Goal: Find specific fact: Find specific fact

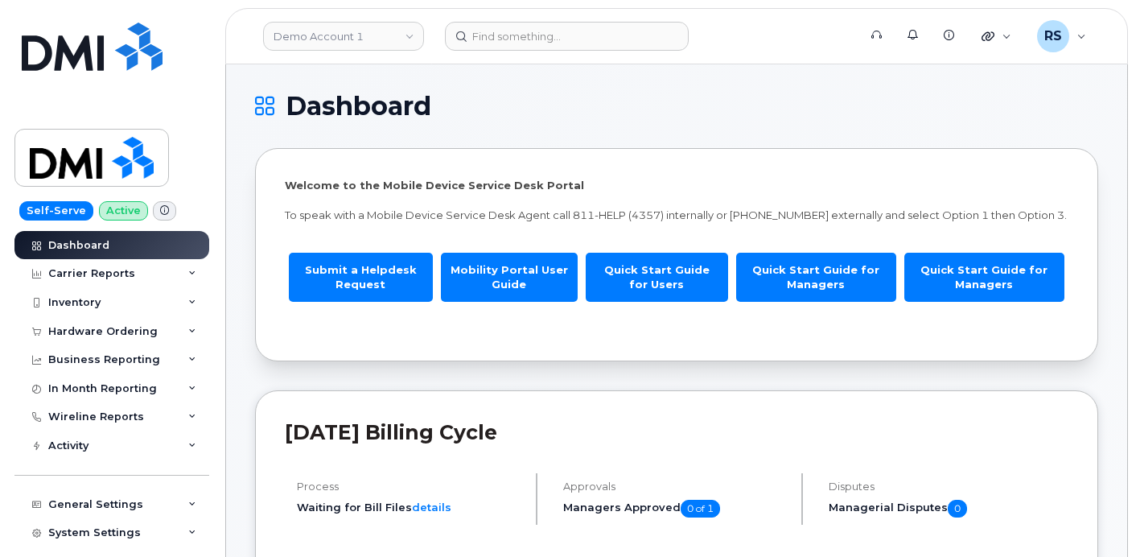
click at [592, 116] on h1 "Dashboard" at bounding box center [672, 106] width 835 height 26
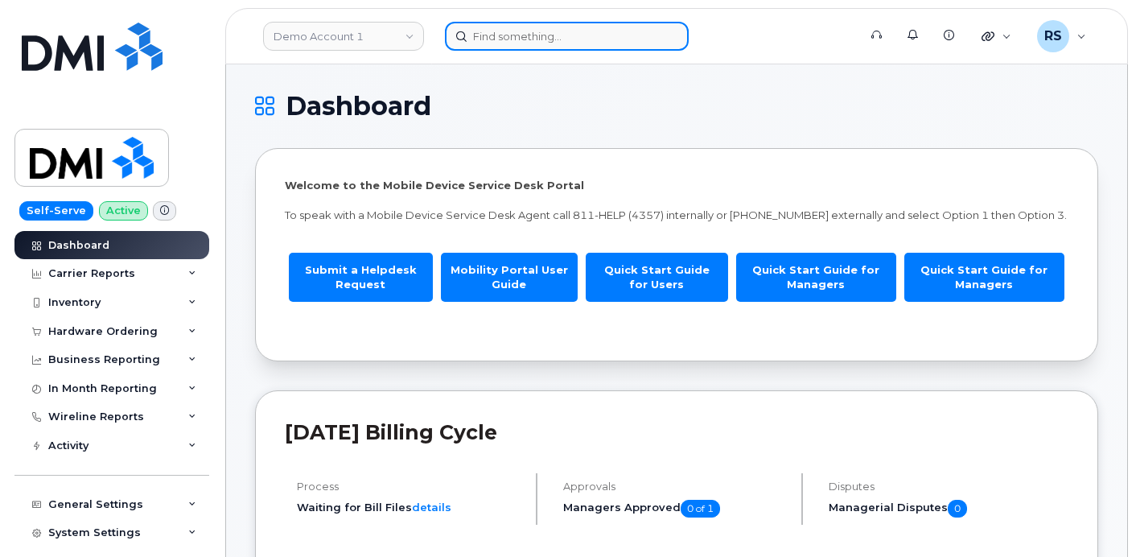
click at [496, 39] on input at bounding box center [567, 36] width 244 height 29
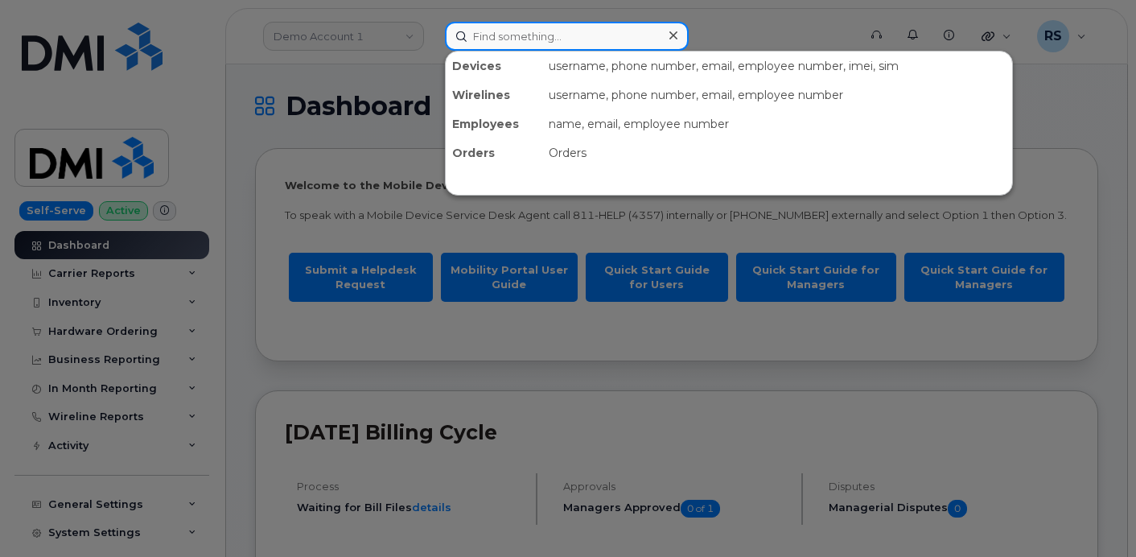
paste input "216-205-8239"
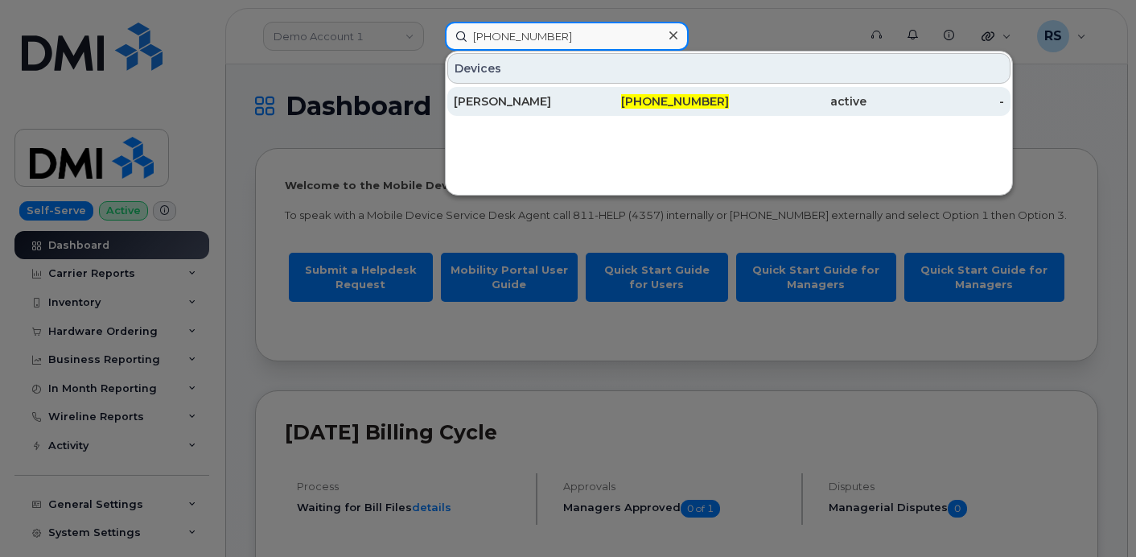
type input "216-205-8239"
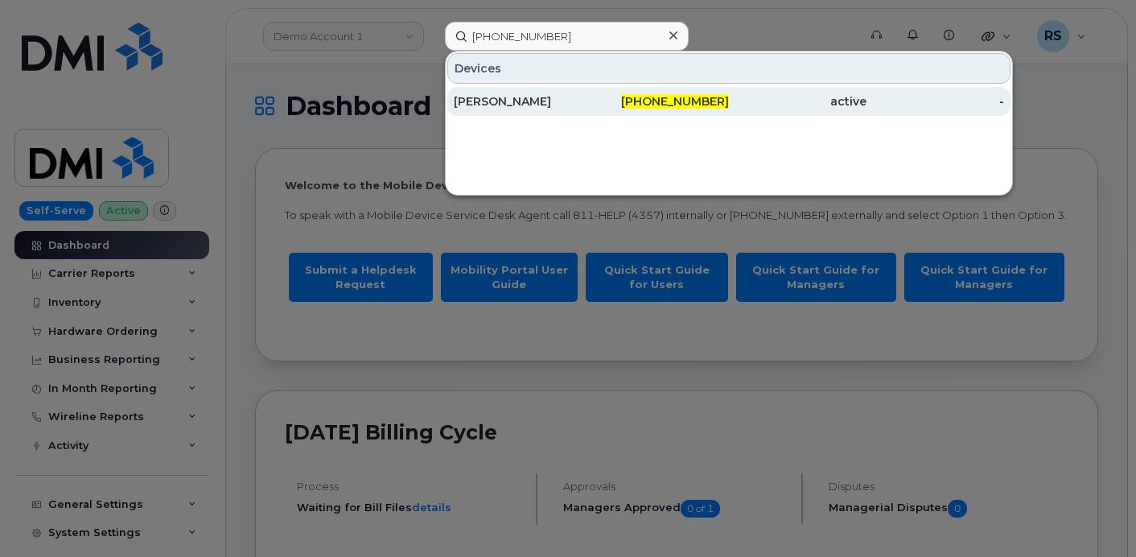
click at [508, 98] on div "DAWN R YOUNG" at bounding box center [523, 101] width 138 height 16
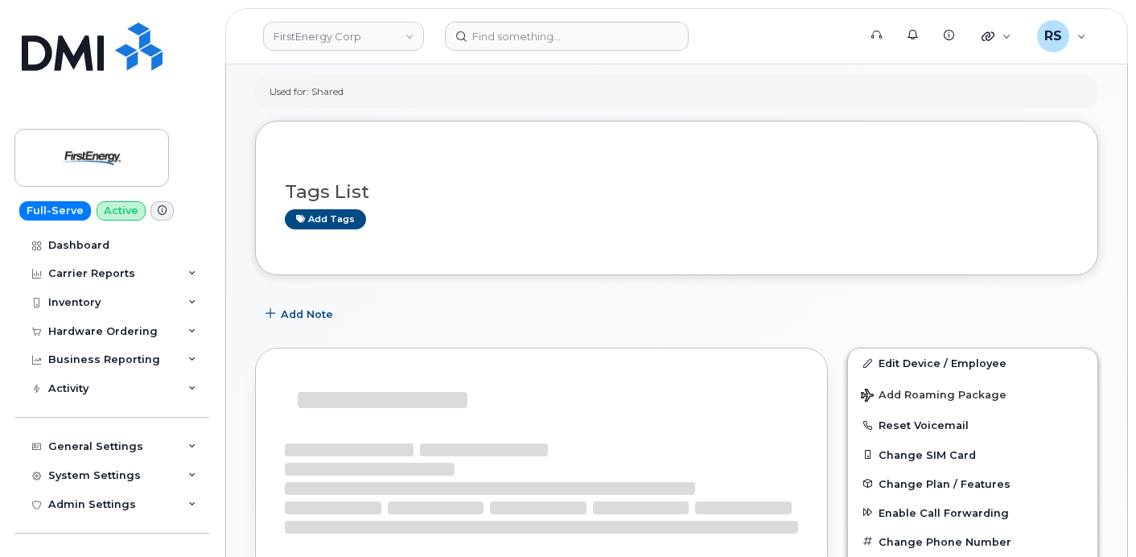
scroll to position [352, 0]
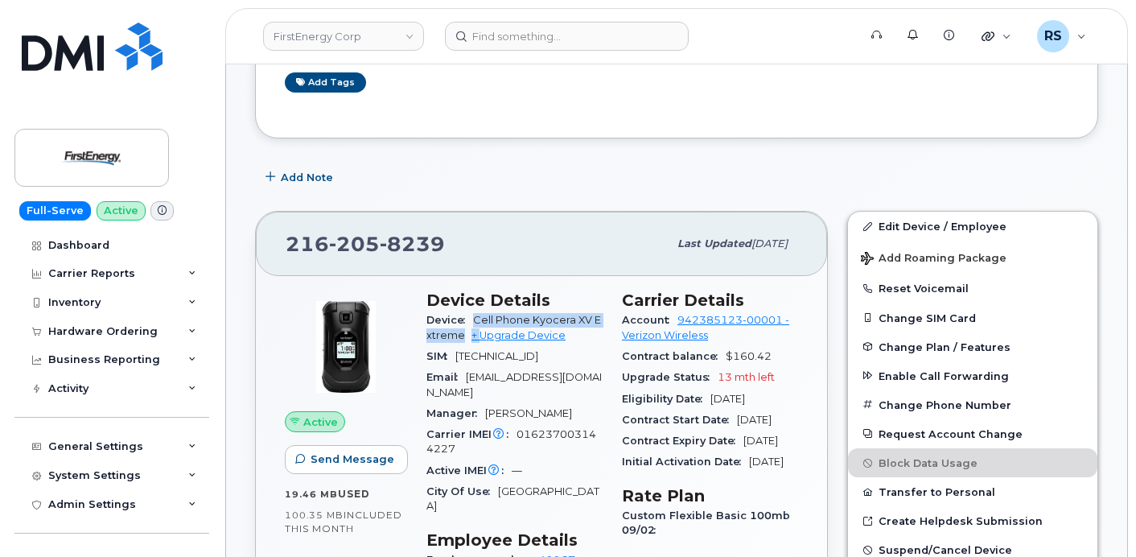
drag, startPoint x: 476, startPoint y: 319, endPoint x: 479, endPoint y: 331, distance: 12.5
click at [479, 331] on span "Cell Phone Kyocera XV Extreme + Upgrade Device" at bounding box center [513, 327] width 175 height 27
copy span "Cell Phone Kyocera XV Extreme +"
click at [531, 315] on span "Cell Phone Kyocera XV Extreme" at bounding box center [513, 327] width 175 height 27
drag, startPoint x: 531, startPoint y: 315, endPoint x: 479, endPoint y: 332, distance: 55.0
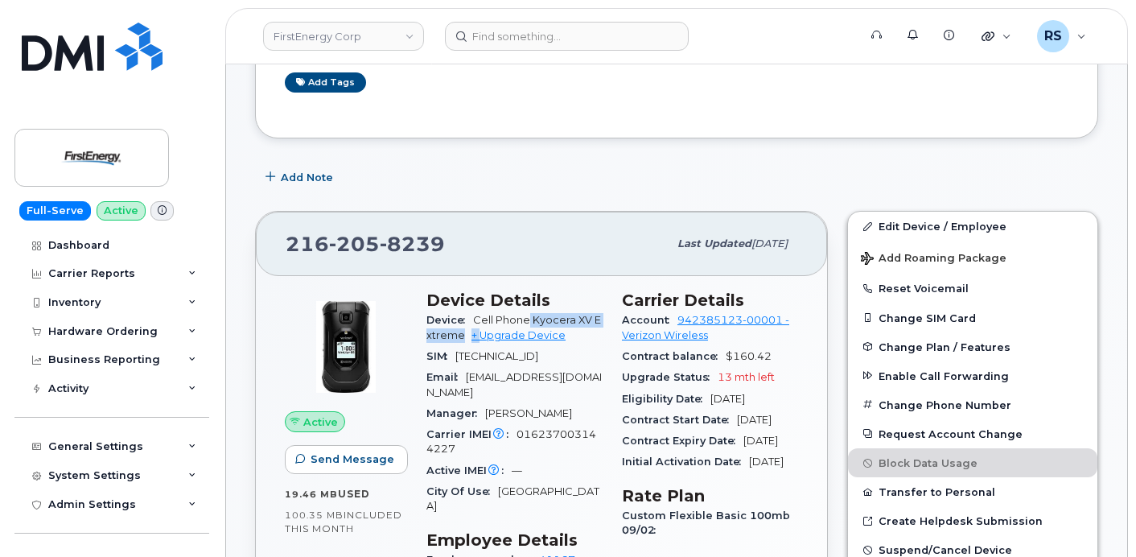
click at [479, 332] on span "Cell Phone Kyocera XV Extreme + Upgrade Device" at bounding box center [513, 327] width 175 height 27
copy span "Kyocera XV Extreme +"
click at [534, 435] on span "016237003144227" at bounding box center [511, 441] width 170 height 27
copy span "016237003144227"
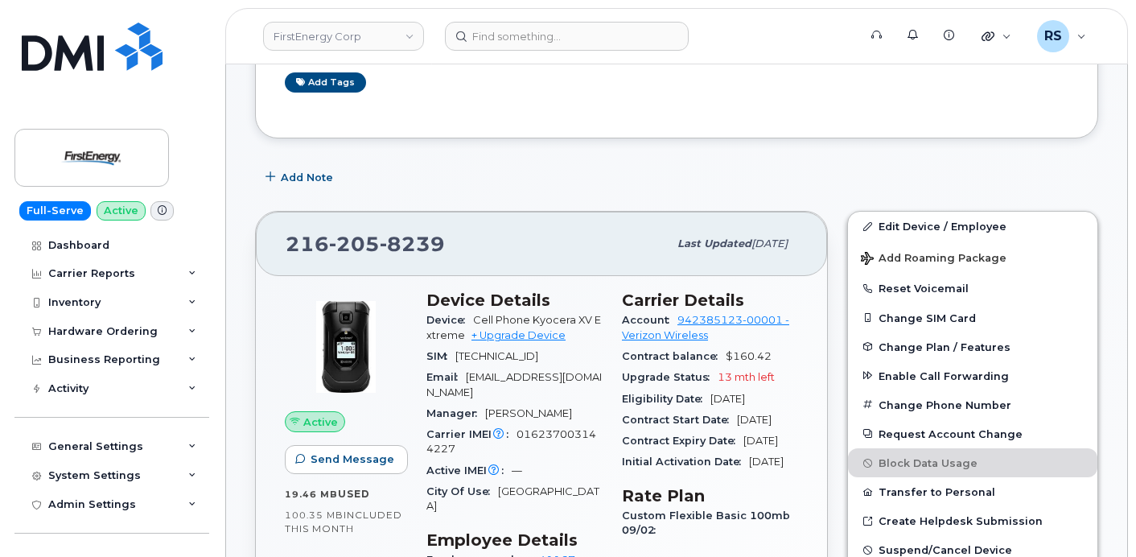
click at [436, 175] on div "Add Note" at bounding box center [676, 177] width 843 height 29
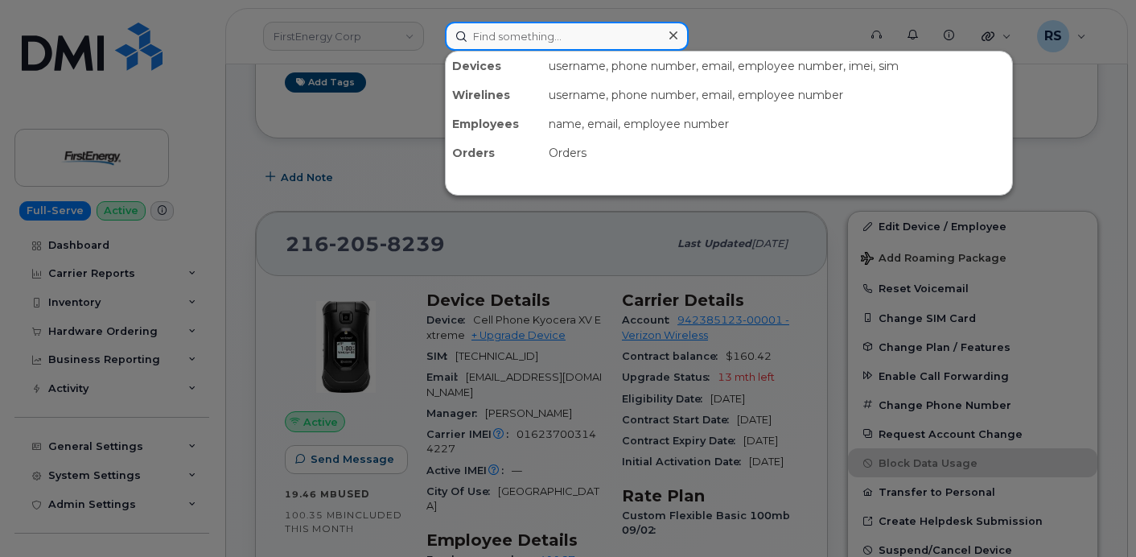
click at [488, 38] on input at bounding box center [567, 36] width 244 height 29
paste input "773-633-8211"
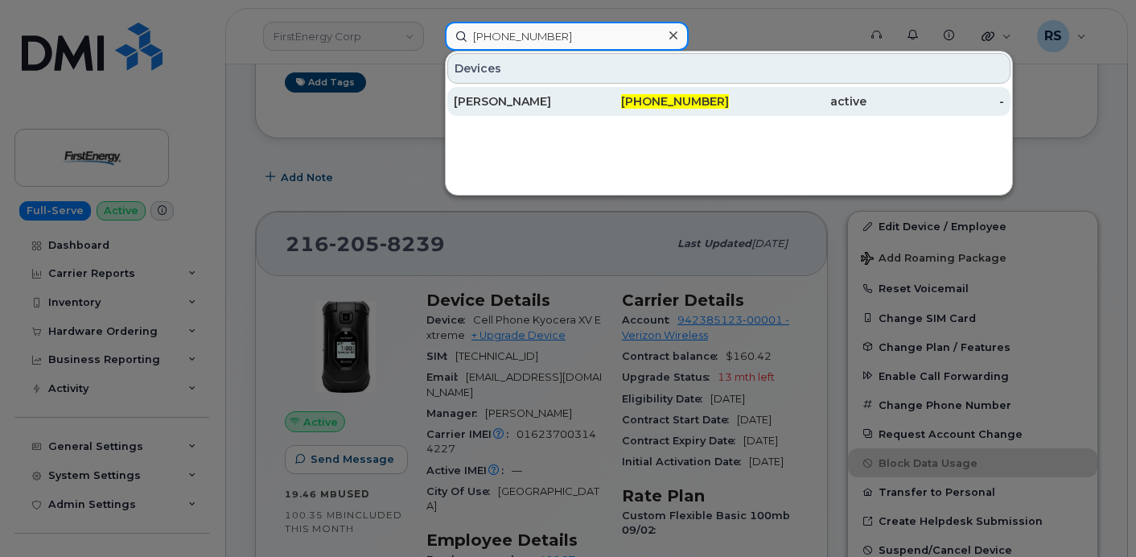
type input "773-633-8211"
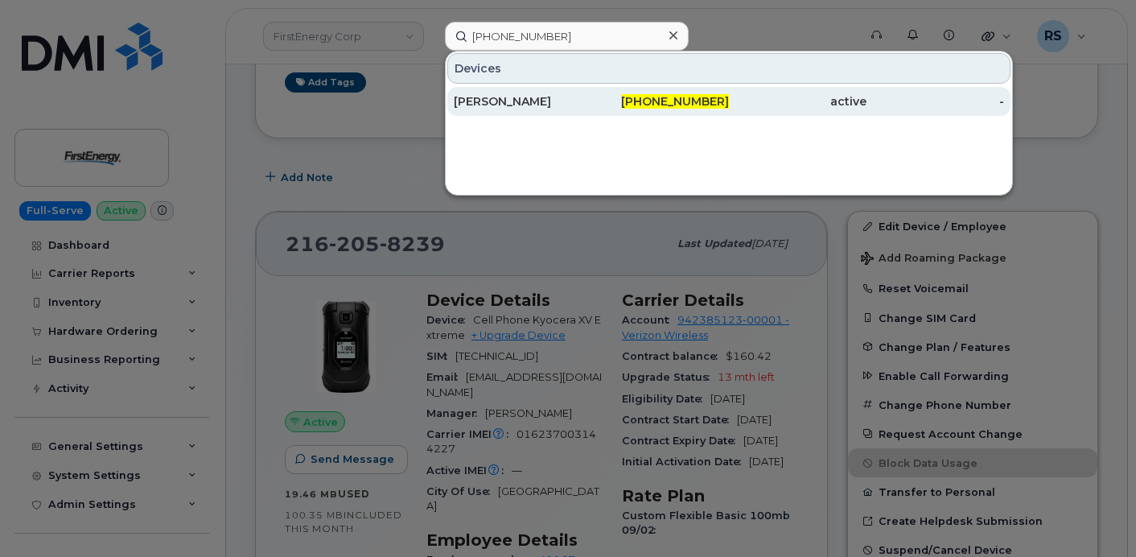
click at [499, 99] on div "[PERSON_NAME]" at bounding box center [523, 101] width 138 height 16
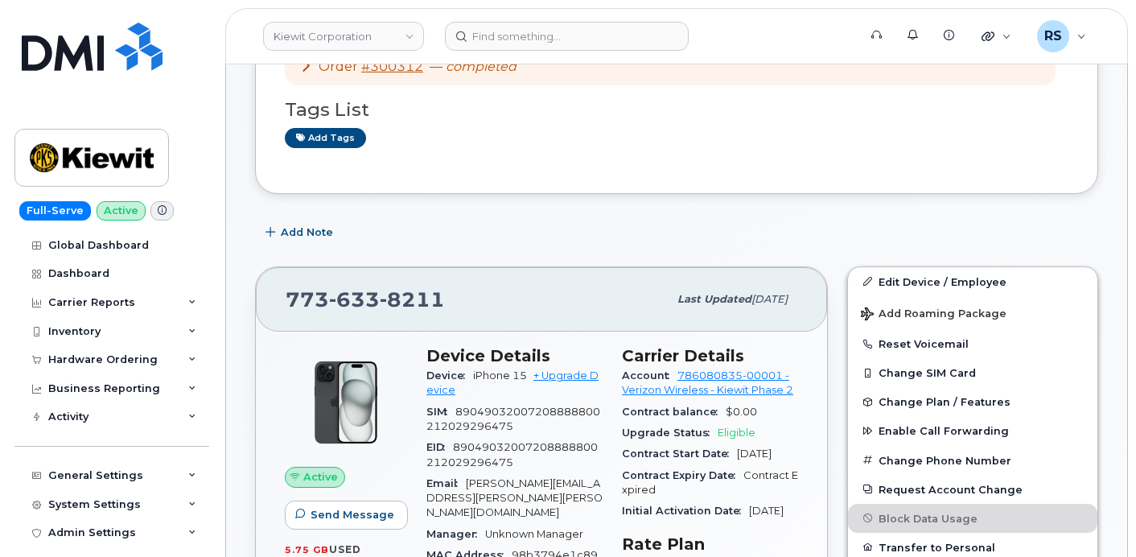
scroll to position [107, 0]
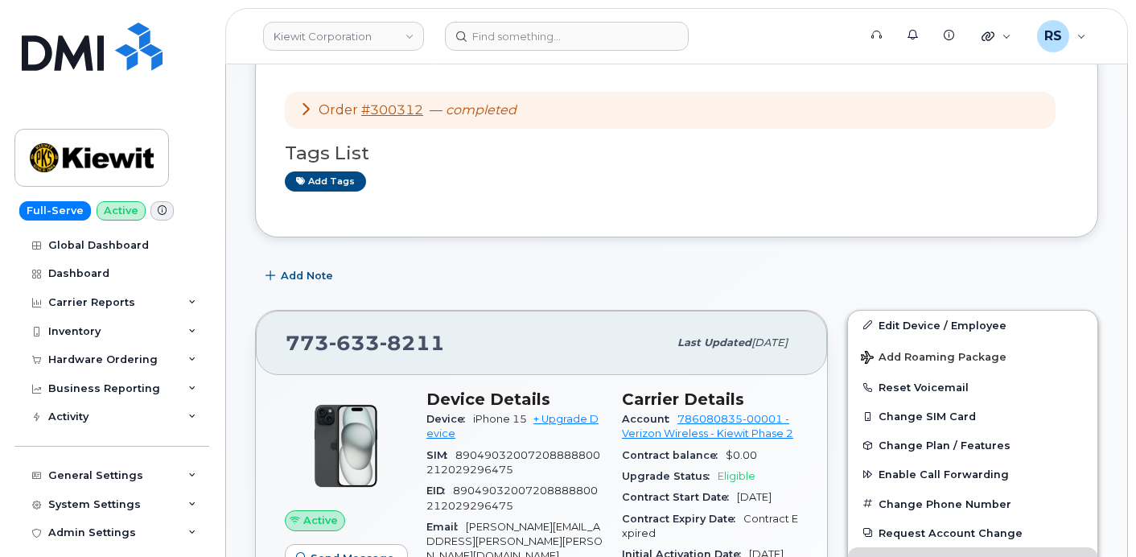
click at [515, 282] on div "Add Note" at bounding box center [676, 275] width 843 height 29
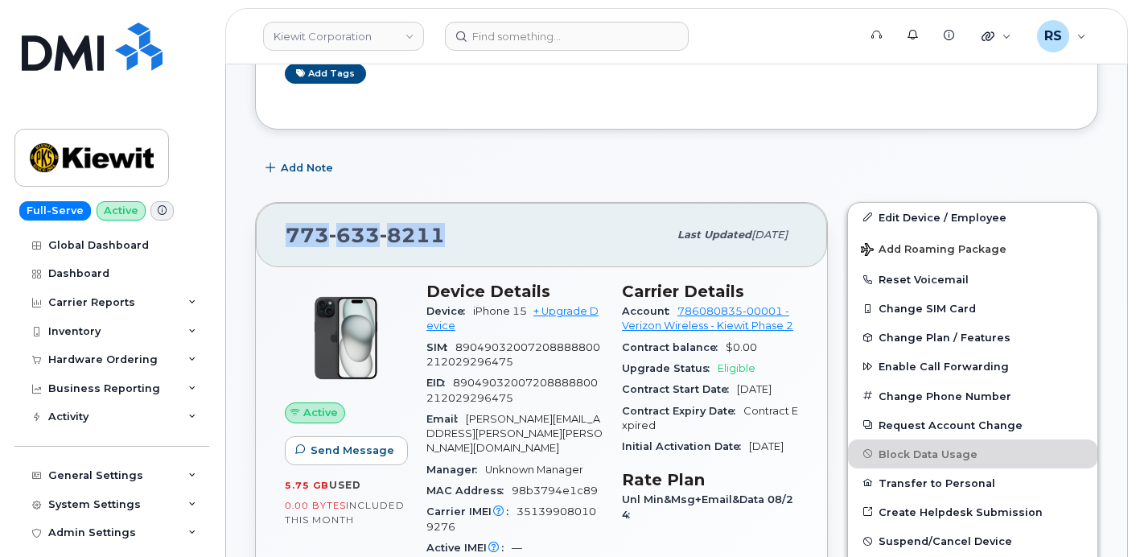
drag, startPoint x: 445, startPoint y: 233, endPoint x: 307, endPoint y: 232, distance: 138.4
click at [254, 237] on div "773 633 8211 Last updated Sep 16, 2025 Active Send Message 5.75 GB  used 0.00 B…" at bounding box center [541, 560] width 592 height 737
copy span "773 633 8211"
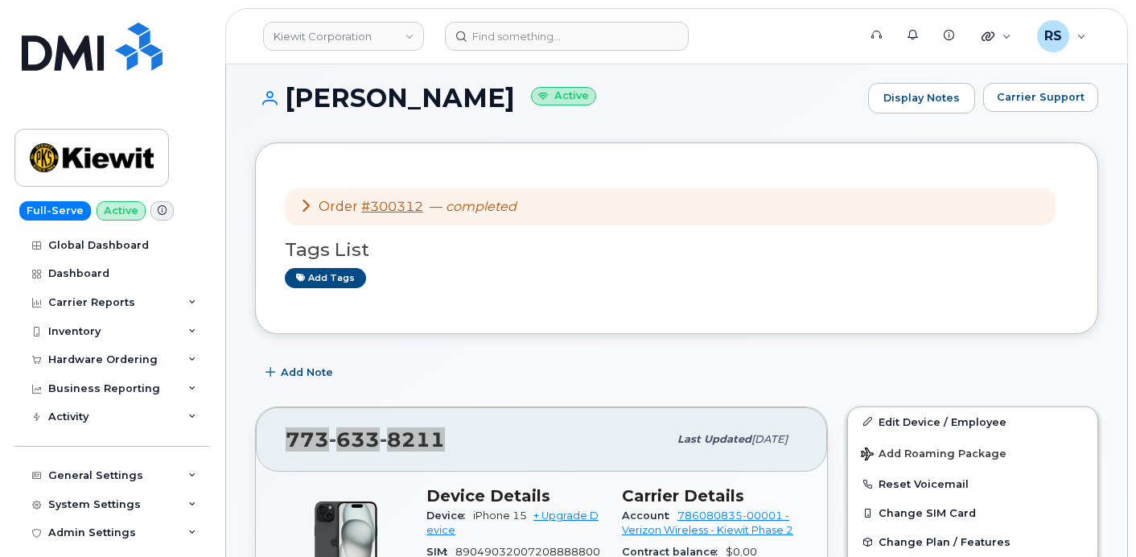
scroll to position [0, 0]
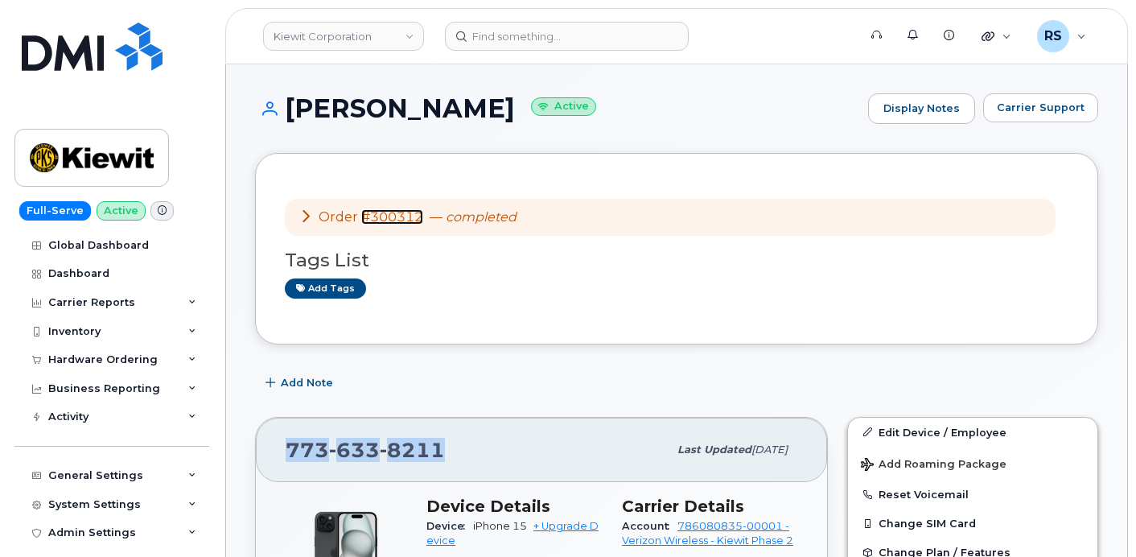
click at [393, 217] on link "#300312" at bounding box center [392, 216] width 62 height 15
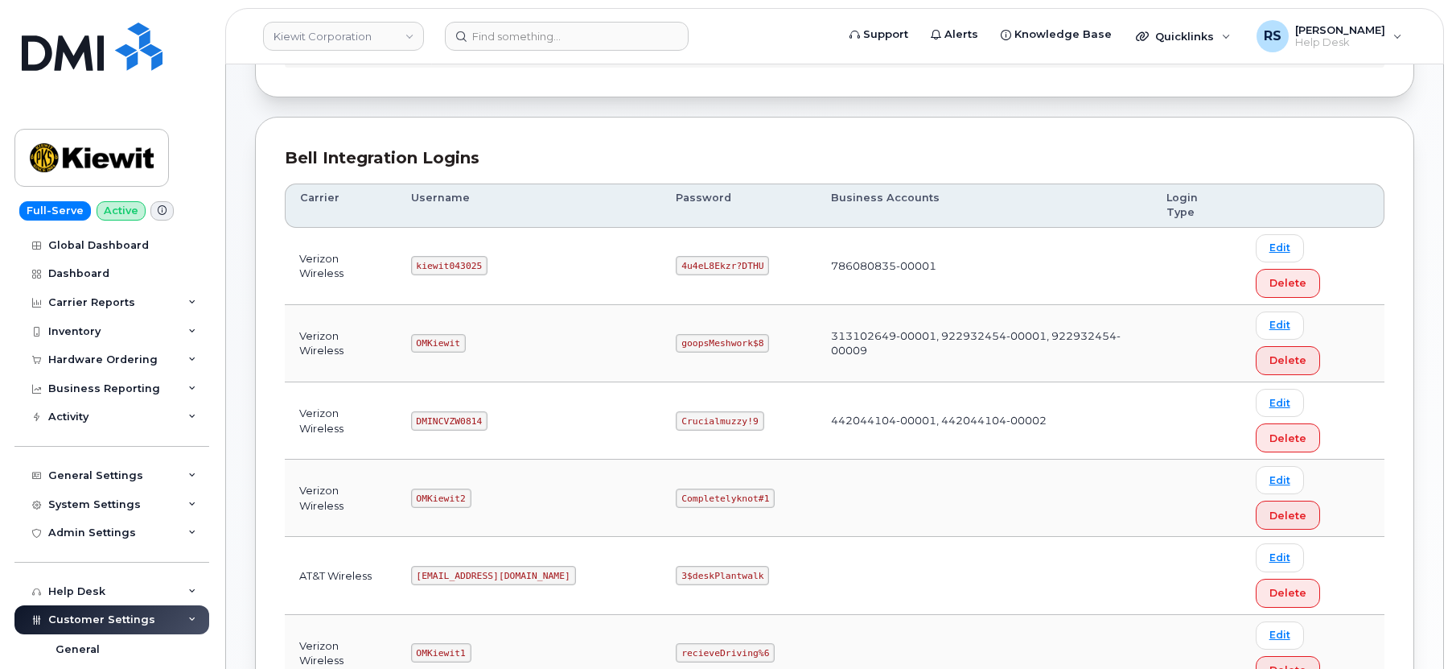
scroll to position [215, 0]
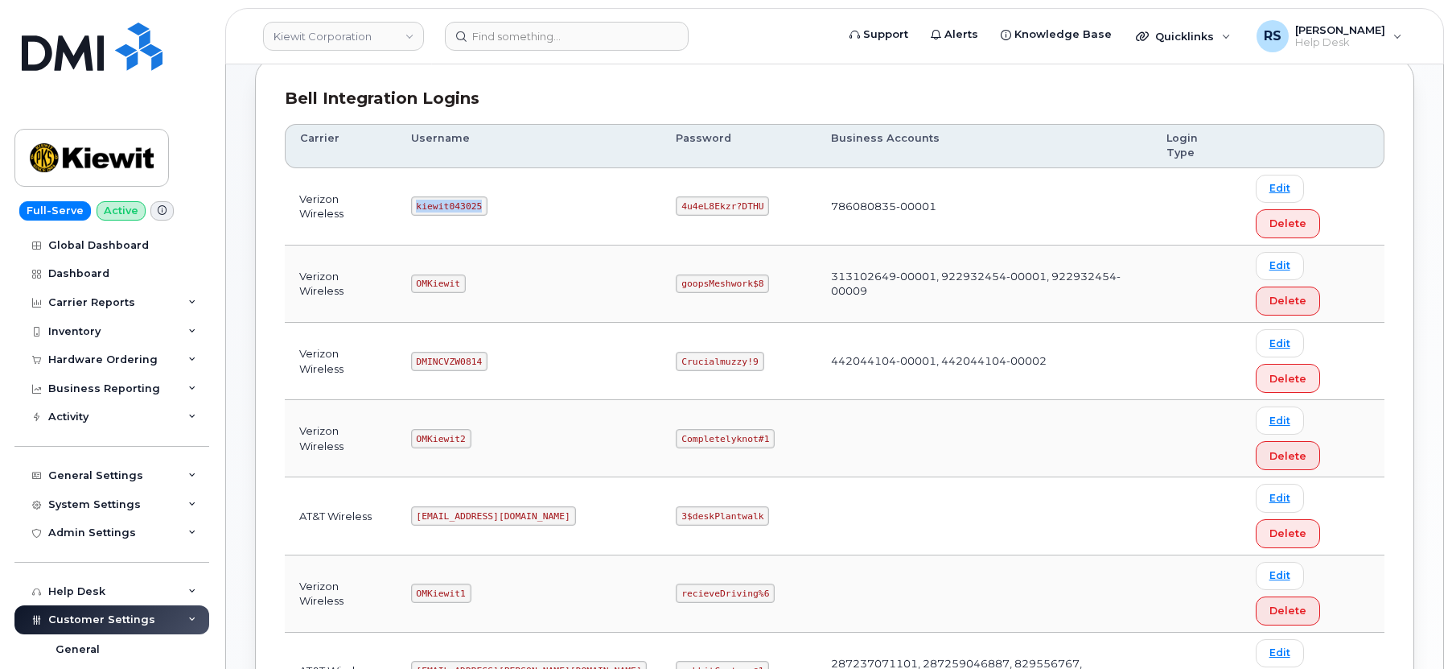
drag, startPoint x: 426, startPoint y: 175, endPoint x: 497, endPoint y: 179, distance: 71.7
click at [497, 179] on td "kiewit043025" at bounding box center [530, 206] width 266 height 77
drag, startPoint x: 476, startPoint y: 163, endPoint x: 426, endPoint y: 171, distance: 49.7
click at [426, 196] on code "kiewit043025" at bounding box center [449, 205] width 76 height 19
drag, startPoint x: 422, startPoint y: 171, endPoint x: 488, endPoint y: 181, distance: 67.6
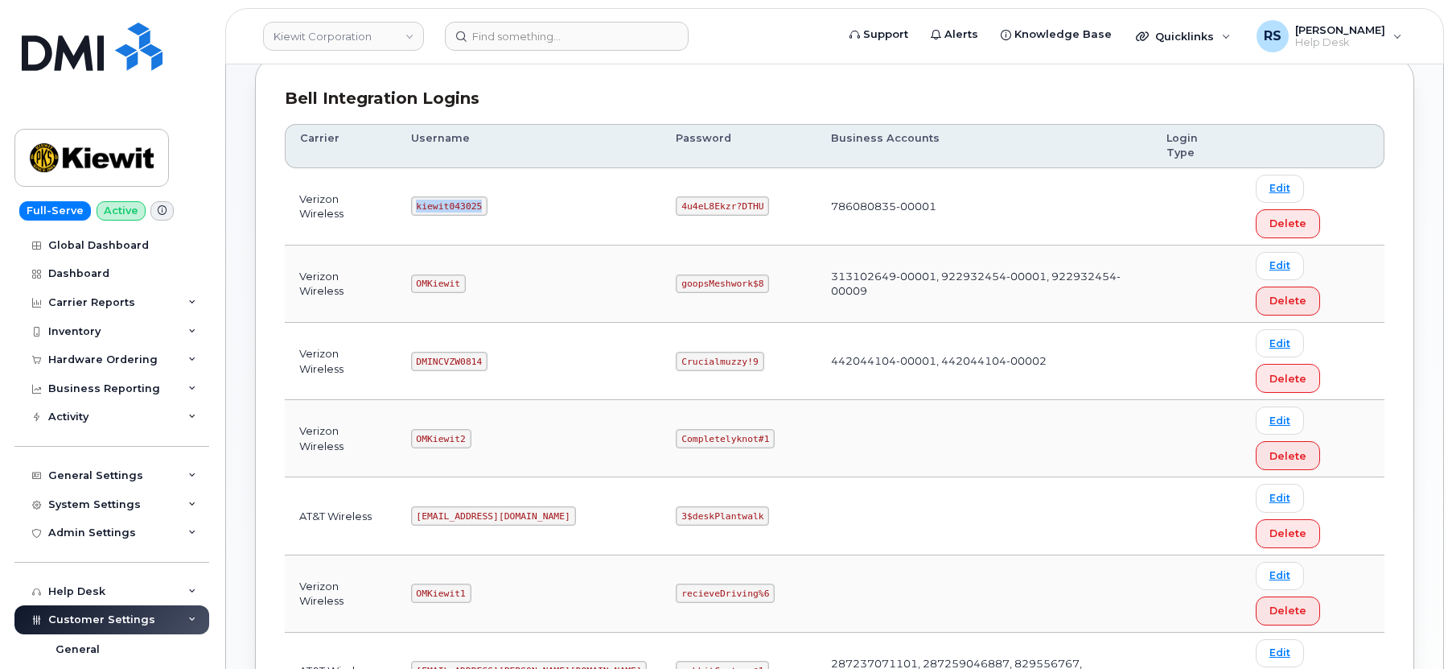
click at [488, 196] on code "kiewit043025" at bounding box center [449, 205] width 76 height 19
copy code "kiewit043025"
drag, startPoint x: 627, startPoint y: 171, endPoint x: 754, endPoint y: 176, distance: 127.2
click at [754, 176] on td "4u4eL8Ekzr?DTHU" at bounding box center [738, 206] width 155 height 77
copy code "4u4eL8Ekzr?DTHU"
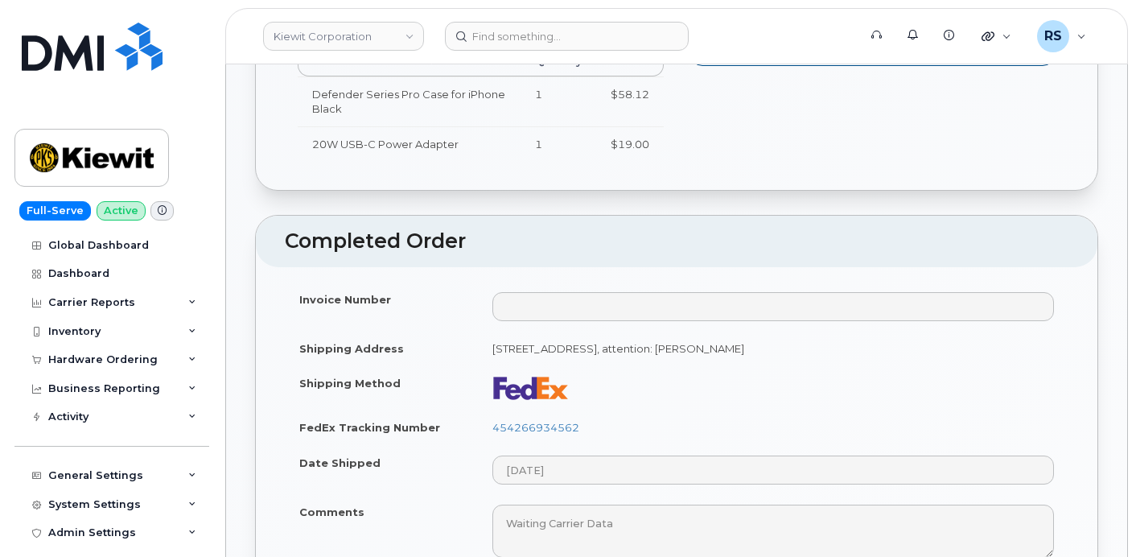
scroll to position [698, 0]
click at [528, 420] on link "454266934562" at bounding box center [535, 426] width 87 height 13
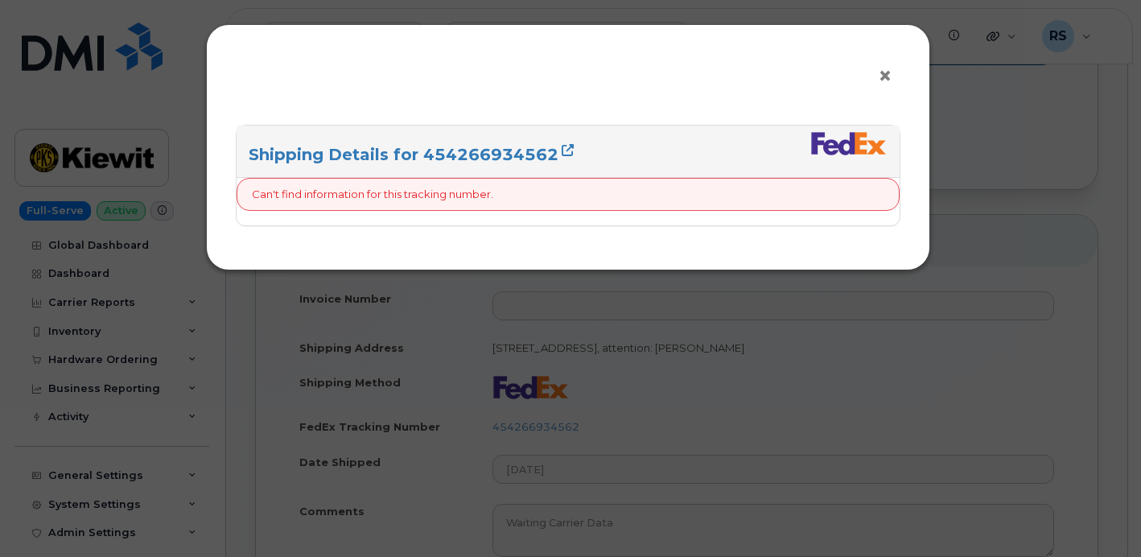
click at [886, 74] on span "×" at bounding box center [885, 76] width 14 height 30
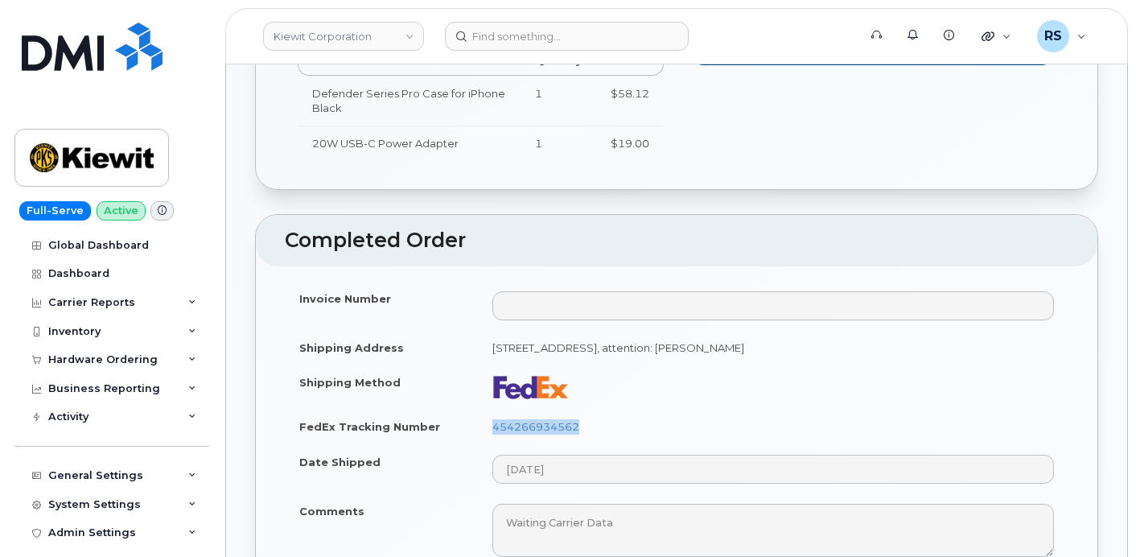
drag, startPoint x: 589, startPoint y: 414, endPoint x: 488, endPoint y: 417, distance: 100.6
click at [488, 417] on td "454266934562" at bounding box center [773, 426] width 591 height 35
copy link "454266934562"
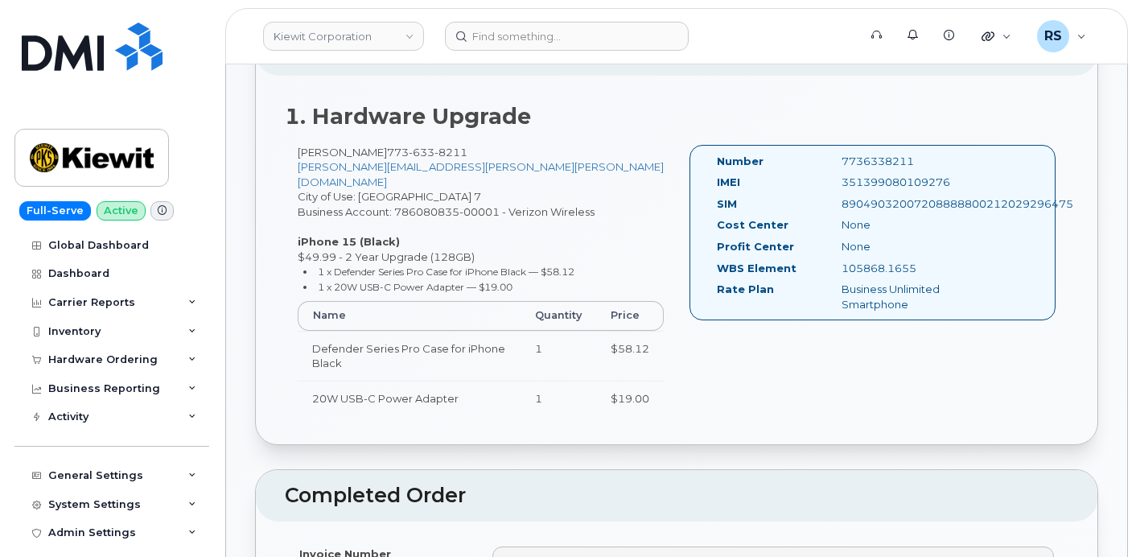
scroll to position [429, 0]
